Goal: Task Accomplishment & Management: Manage account settings

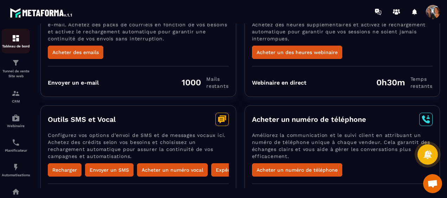
click at [16, 38] on img at bounding box center [16, 38] width 8 height 8
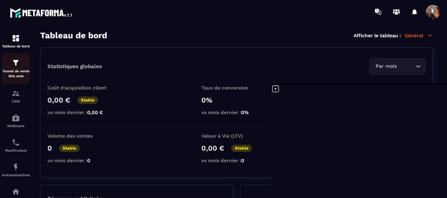
click at [18, 71] on p "Tunnel de vente Site web" at bounding box center [16, 74] width 28 height 10
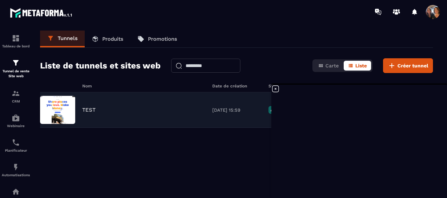
click at [120, 109] on div "TEST" at bounding box center [143, 110] width 123 height 6
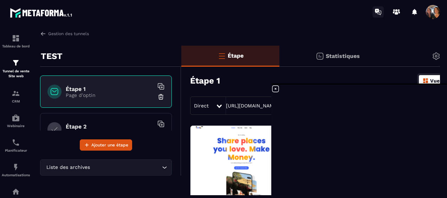
click at [377, 9] on icon at bounding box center [377, 11] width 4 height 5
click at [20, 40] on img at bounding box center [16, 38] width 8 height 8
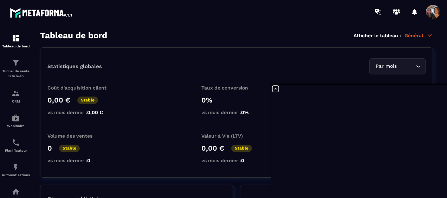
click at [418, 35] on p "Général" at bounding box center [418, 35] width 28 height 6
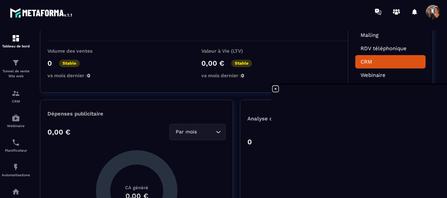
scroll to position [70, 0]
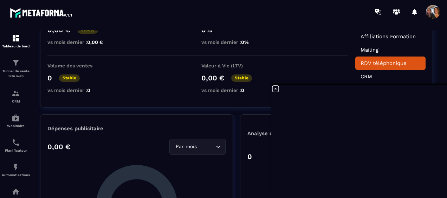
click at [387, 61] on link "RDV téléphonique" at bounding box center [390, 63] width 60 height 6
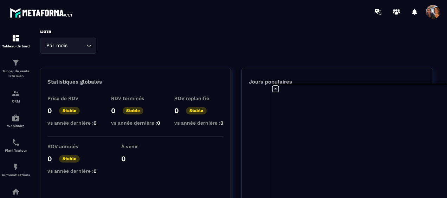
scroll to position [0, 0]
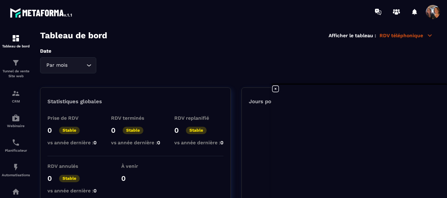
click at [412, 35] on p "RDV téléphonique" at bounding box center [405, 35] width 53 height 6
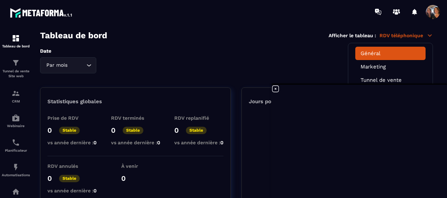
click at [378, 53] on link "Général" at bounding box center [390, 53] width 60 height 6
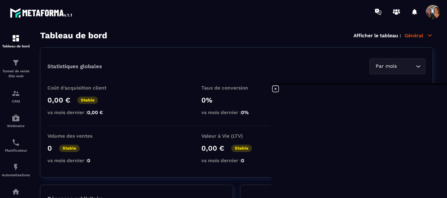
click at [275, 88] on icon at bounding box center [275, 89] width 8 height 8
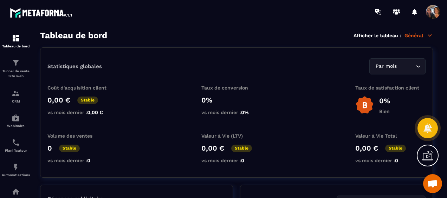
click at [431, 181] on span "Ouvrir le chat" at bounding box center [432, 184] width 11 height 9
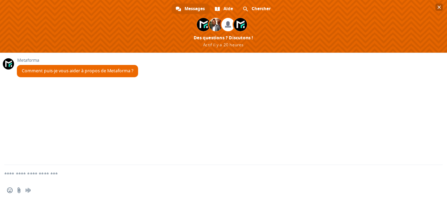
click at [438, 4] on span "Fermer le chat" at bounding box center [438, 7] width 7 height 7
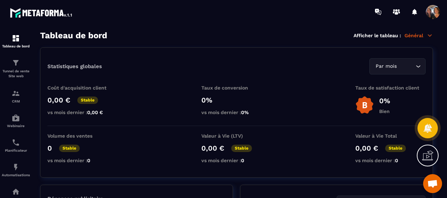
click at [413, 11] on div at bounding box center [414, 12] width 14 height 14
click at [415, 11] on icon at bounding box center [414, 12] width 5 height 6
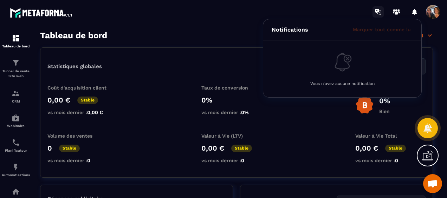
click at [378, 10] on icon at bounding box center [377, 11] width 4 height 5
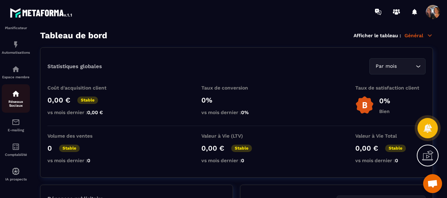
scroll to position [56, 0]
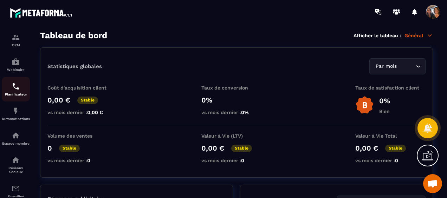
click at [13, 90] on img at bounding box center [16, 86] width 8 height 8
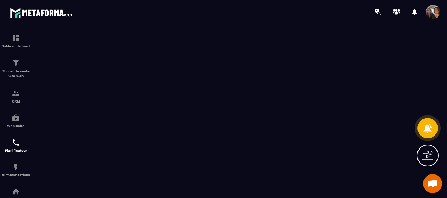
click at [426, 157] on icon at bounding box center [427, 155] width 11 height 11
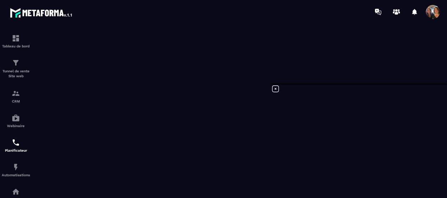
click at [434, 9] on span at bounding box center [433, 12] width 14 height 14
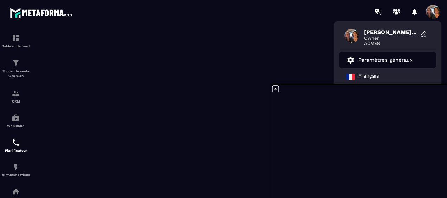
click at [381, 59] on p "Paramètres généraux" at bounding box center [385, 60] width 54 height 6
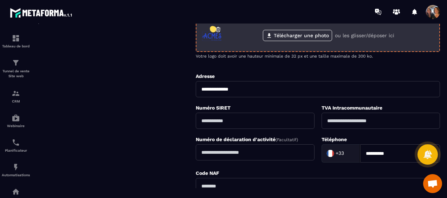
scroll to position [141, 0]
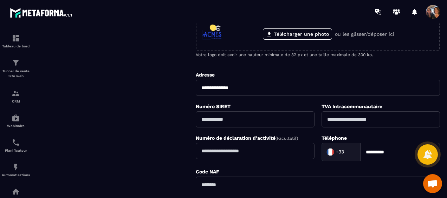
click at [230, 120] on input "text" at bounding box center [255, 119] width 118 height 16
paste input "**********"
click at [230, 117] on input "**********" at bounding box center [255, 119] width 118 height 16
type input "**********"
click at [364, 118] on input "text" at bounding box center [380, 119] width 118 height 16
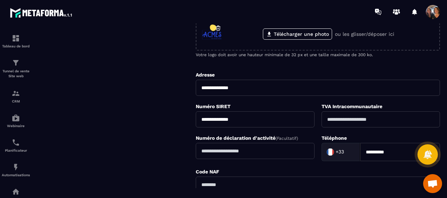
click at [371, 120] on input "text" at bounding box center [380, 119] width 118 height 16
paste input "**********"
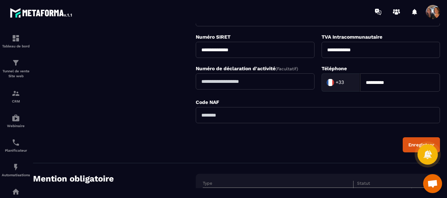
scroll to position [211, 0]
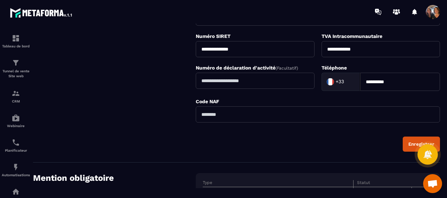
type input "**********"
click at [412, 137] on button "Enregistrer" at bounding box center [421, 144] width 37 height 15
